Goal: Complete application form

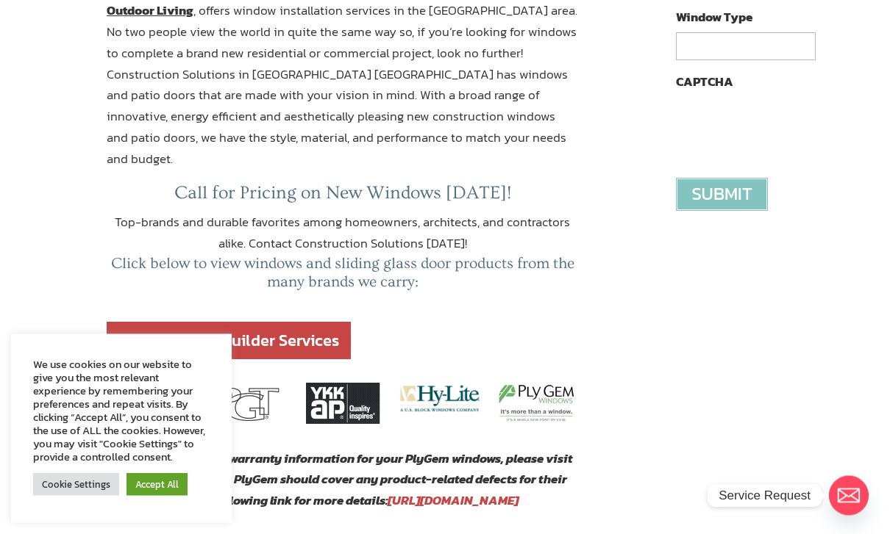
scroll to position [501, 0]
click at [154, 496] on link "Accept All" at bounding box center [156, 484] width 61 height 23
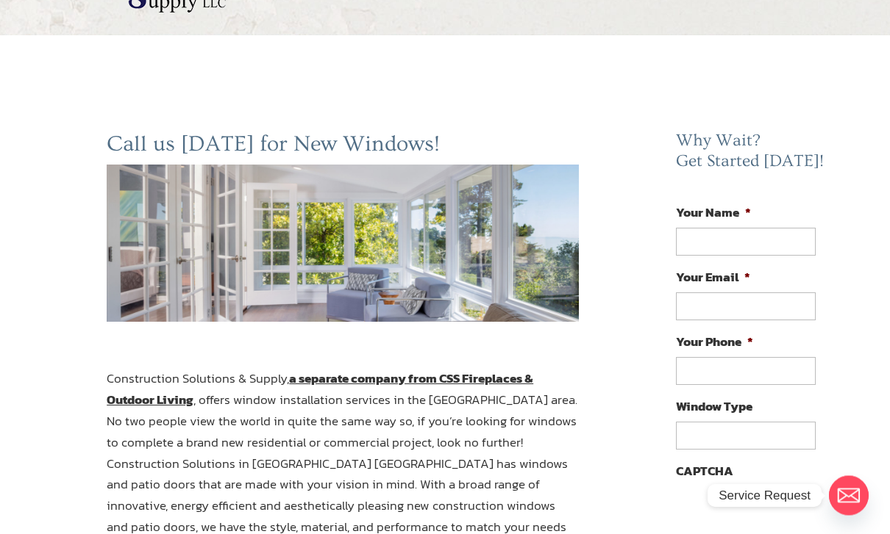
scroll to position [0, 0]
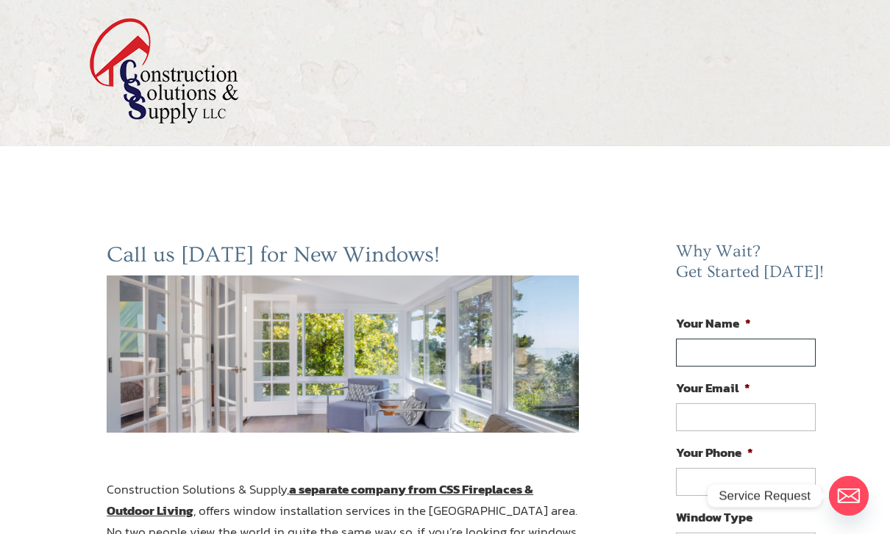
click at [782, 347] on input "Your Name *" at bounding box center [746, 353] width 140 height 28
type input "[PERSON_NAME]"
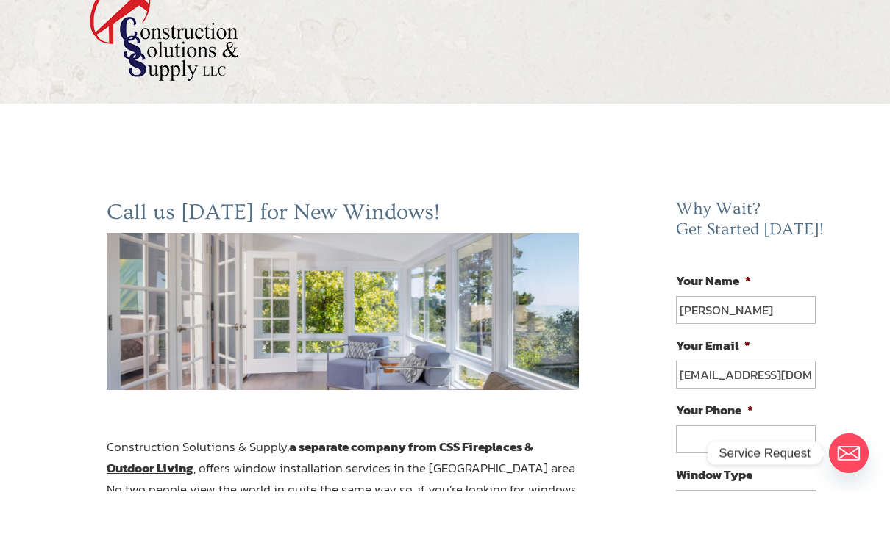
type input "[EMAIL_ADDRESS][DOMAIN_NAME]"
click at [779, 468] on input "Your Phone *" at bounding box center [746, 482] width 140 height 28
type input "[PHONE_NUMBER]"
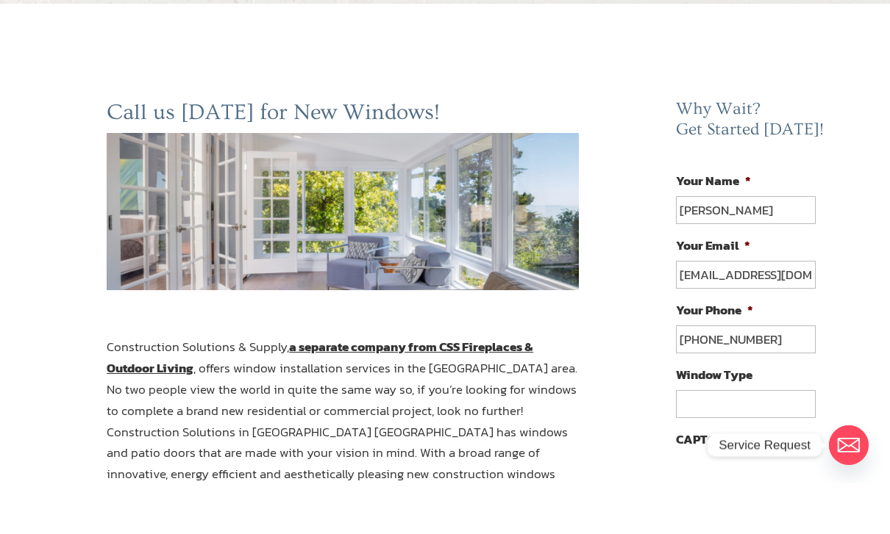
scroll to position [93, 0]
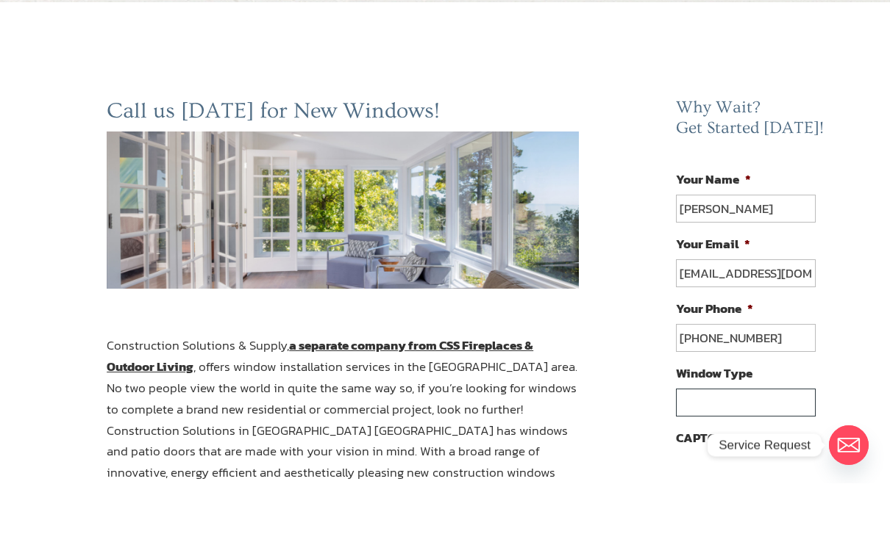
click at [762, 440] on input "Window Type" at bounding box center [746, 454] width 140 height 28
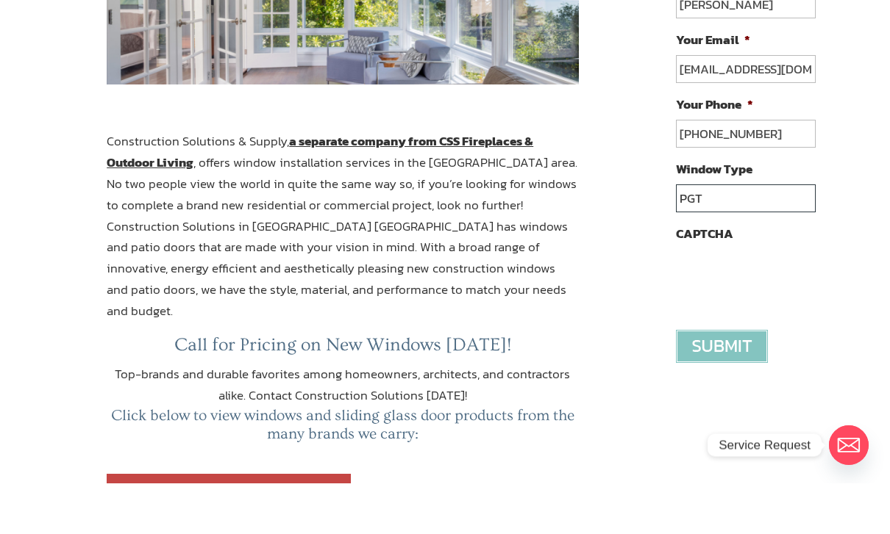
scroll to position [301, 0]
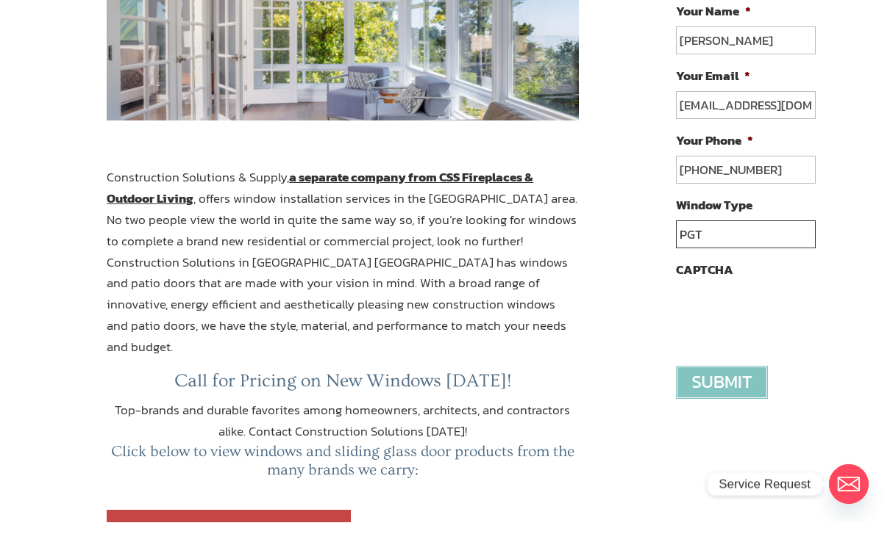
type input "PGT"
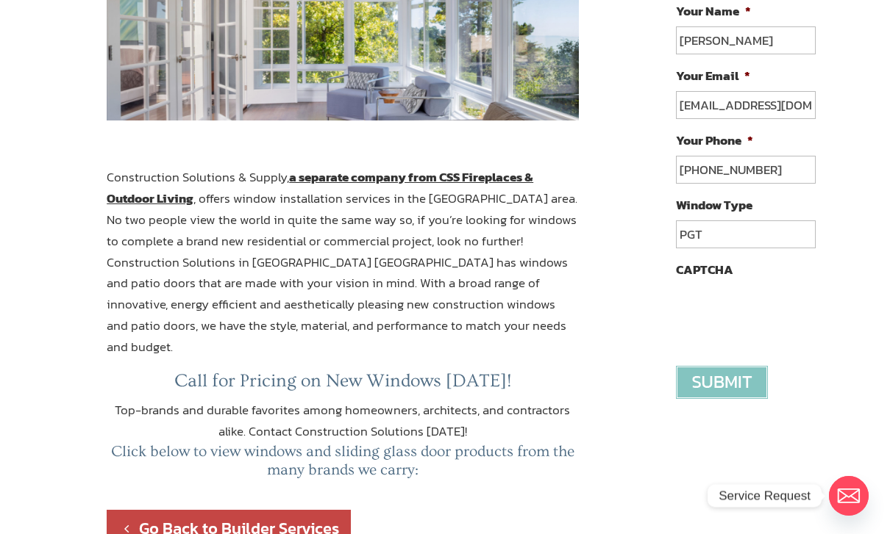
click at [743, 381] on input "image" at bounding box center [722, 382] width 92 height 33
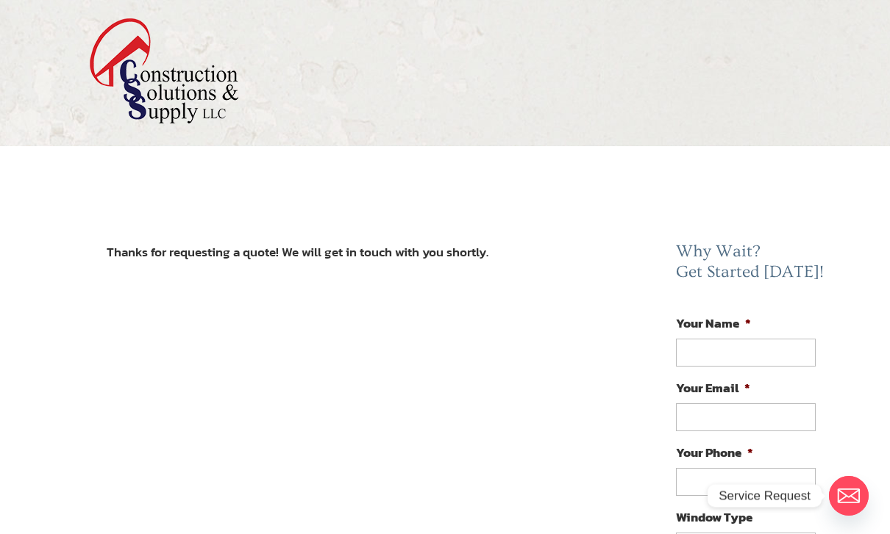
click at [855, 496] on circle "Email" at bounding box center [849, 496] width 40 height 40
